Goal: Share content

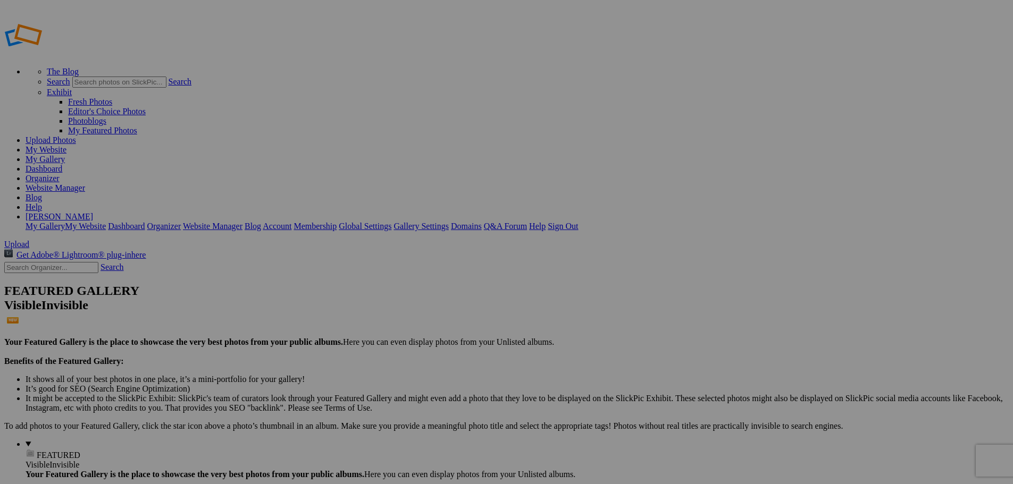
type input "[US_STATE]_Family"
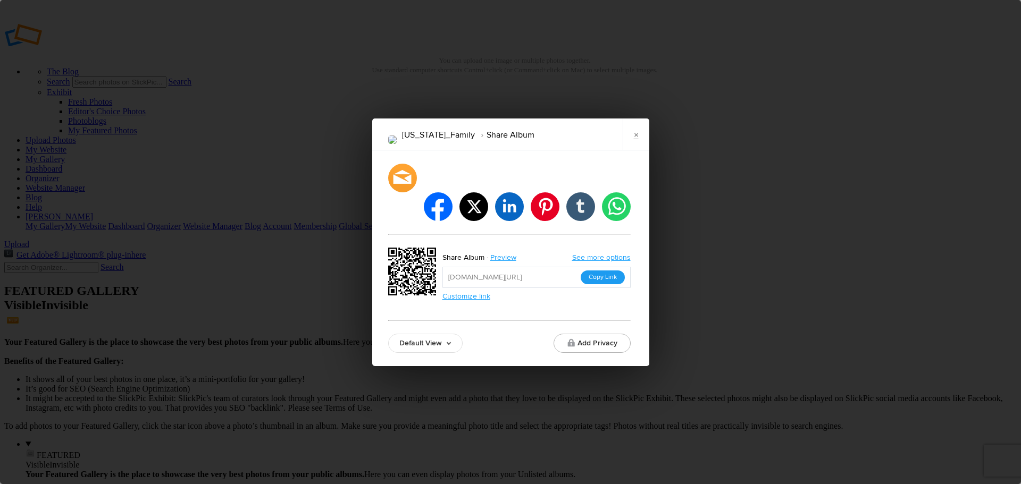
click at [615, 271] on button "Copy Link" at bounding box center [603, 278] width 44 height 14
click at [637, 150] on link "×" at bounding box center [636, 135] width 27 height 32
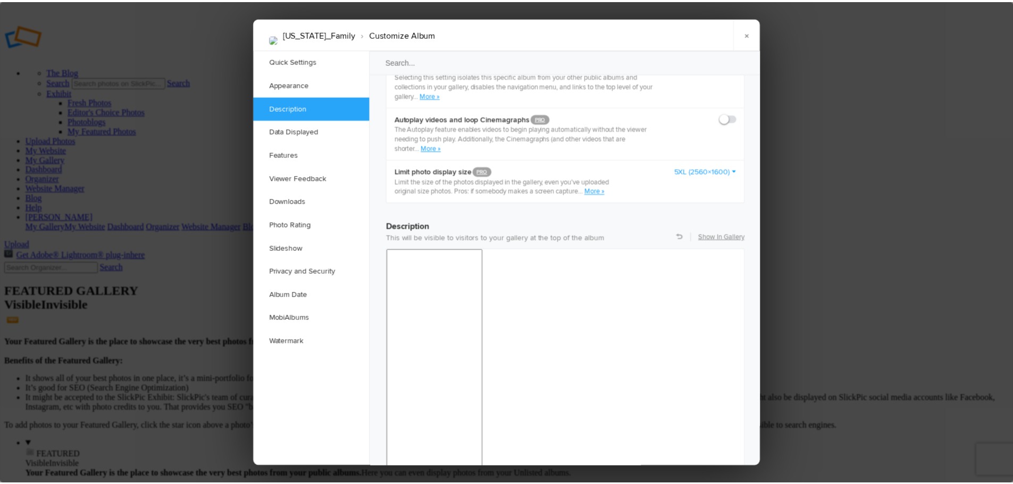
scroll to position [744, 0]
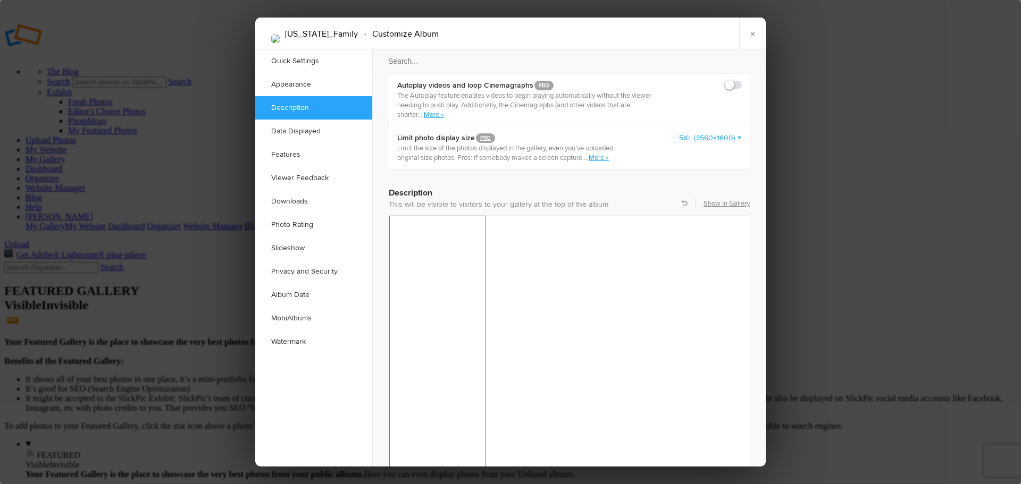
drag, startPoint x: 578, startPoint y: 718, endPoint x: 389, endPoint y: 716, distance: 188.7
click at [754, 38] on link "×" at bounding box center [752, 34] width 27 height 32
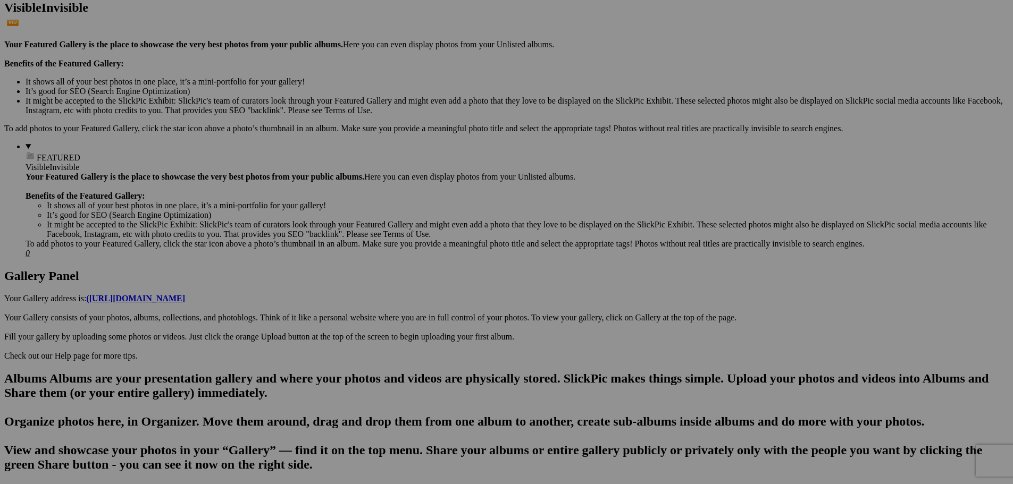
scroll to position [319, 0]
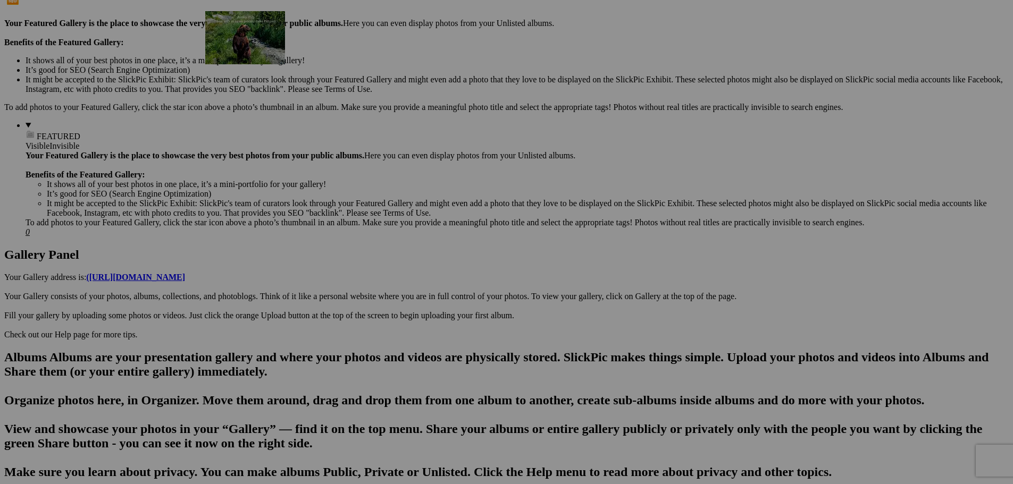
drag, startPoint x: 302, startPoint y: 401, endPoint x: 358, endPoint y: 104, distance: 302.4
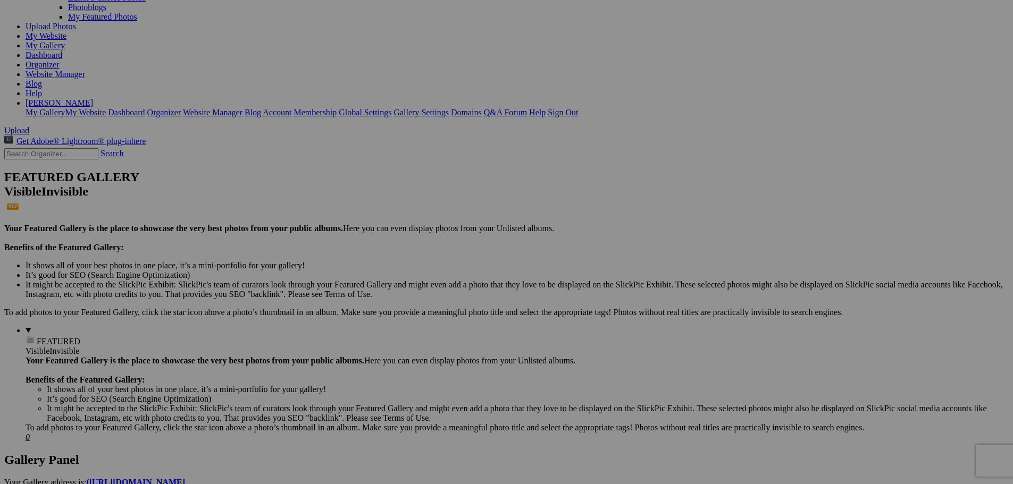
scroll to position [67, 0]
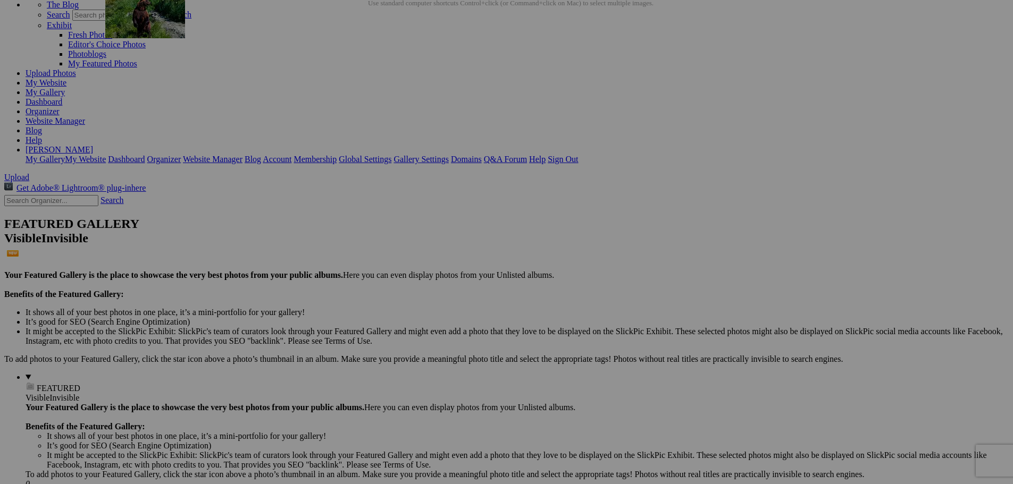
drag, startPoint x: 385, startPoint y: 388, endPoint x: 258, endPoint y: 78, distance: 335.3
